Goal: Task Accomplishment & Management: Use online tool/utility

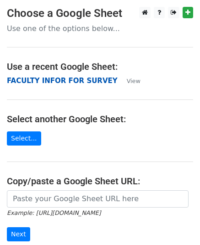
click at [43, 81] on strong "FACULTY INFOR FOR SURVEY" at bounding box center [62, 81] width 111 height 8
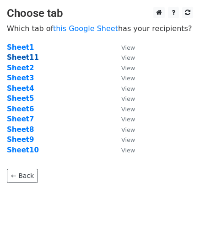
click at [23, 58] on strong "Sheet11" at bounding box center [23, 57] width 32 height 8
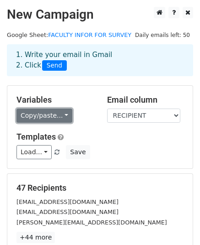
click at [61, 113] on link "Copy/paste..." at bounding box center [44, 116] width 56 height 14
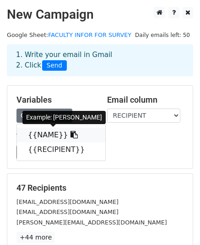
click at [46, 140] on link "{{NAME}}" at bounding box center [61, 135] width 88 height 15
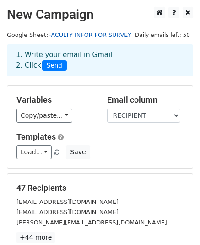
click at [70, 35] on link "FACULTY INFOR FOR SURVEY" at bounding box center [89, 35] width 83 height 7
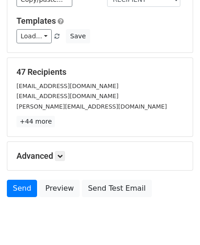
scroll to position [119, 0]
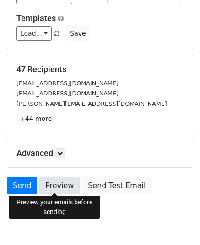
click at [51, 180] on link "Preview" at bounding box center [59, 185] width 40 height 17
click at [50, 188] on link "Preview" at bounding box center [59, 185] width 40 height 17
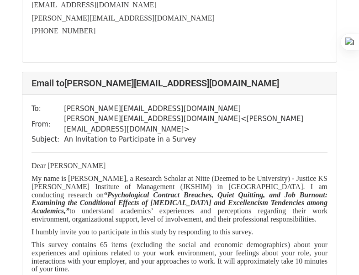
scroll to position [17024, 0]
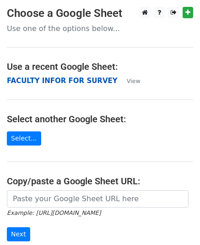
click at [53, 79] on strong "FACULTY INFOR FOR SURVEY" at bounding box center [62, 81] width 111 height 8
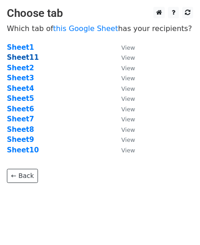
click at [16, 58] on strong "Sheet11" at bounding box center [23, 57] width 32 height 8
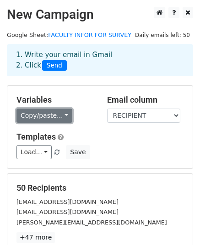
click at [63, 116] on link "Copy/paste..." at bounding box center [44, 116] width 56 height 14
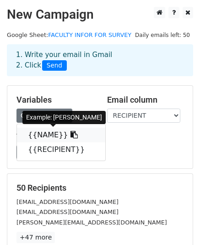
click at [44, 133] on link "{{NAME}}" at bounding box center [61, 135] width 88 height 15
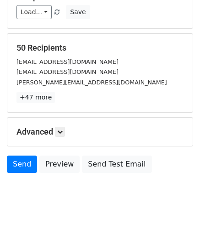
scroll to position [144, 0]
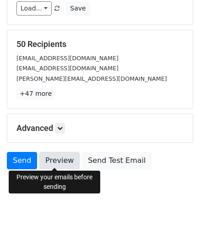
click at [49, 165] on link "Preview" at bounding box center [59, 160] width 40 height 17
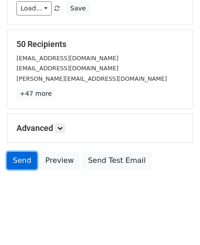
click at [23, 159] on link "Send" at bounding box center [22, 160] width 30 height 17
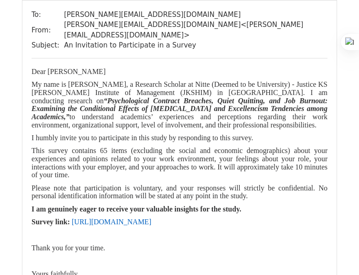
scroll to position [18427, 0]
